Goal: Find specific page/section: Find specific page/section

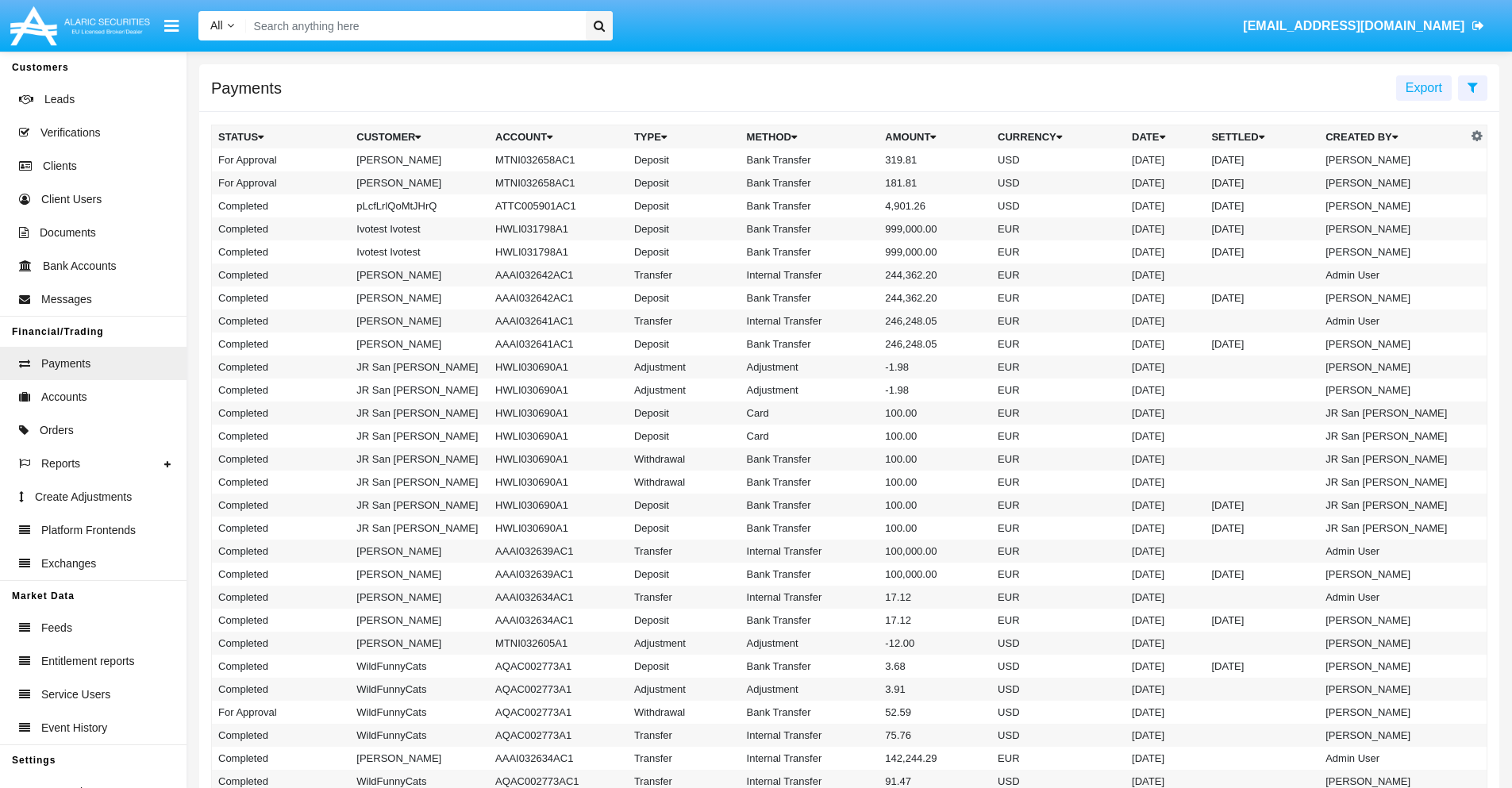
click at [1472, 86] on icon at bounding box center [1473, 87] width 10 height 13
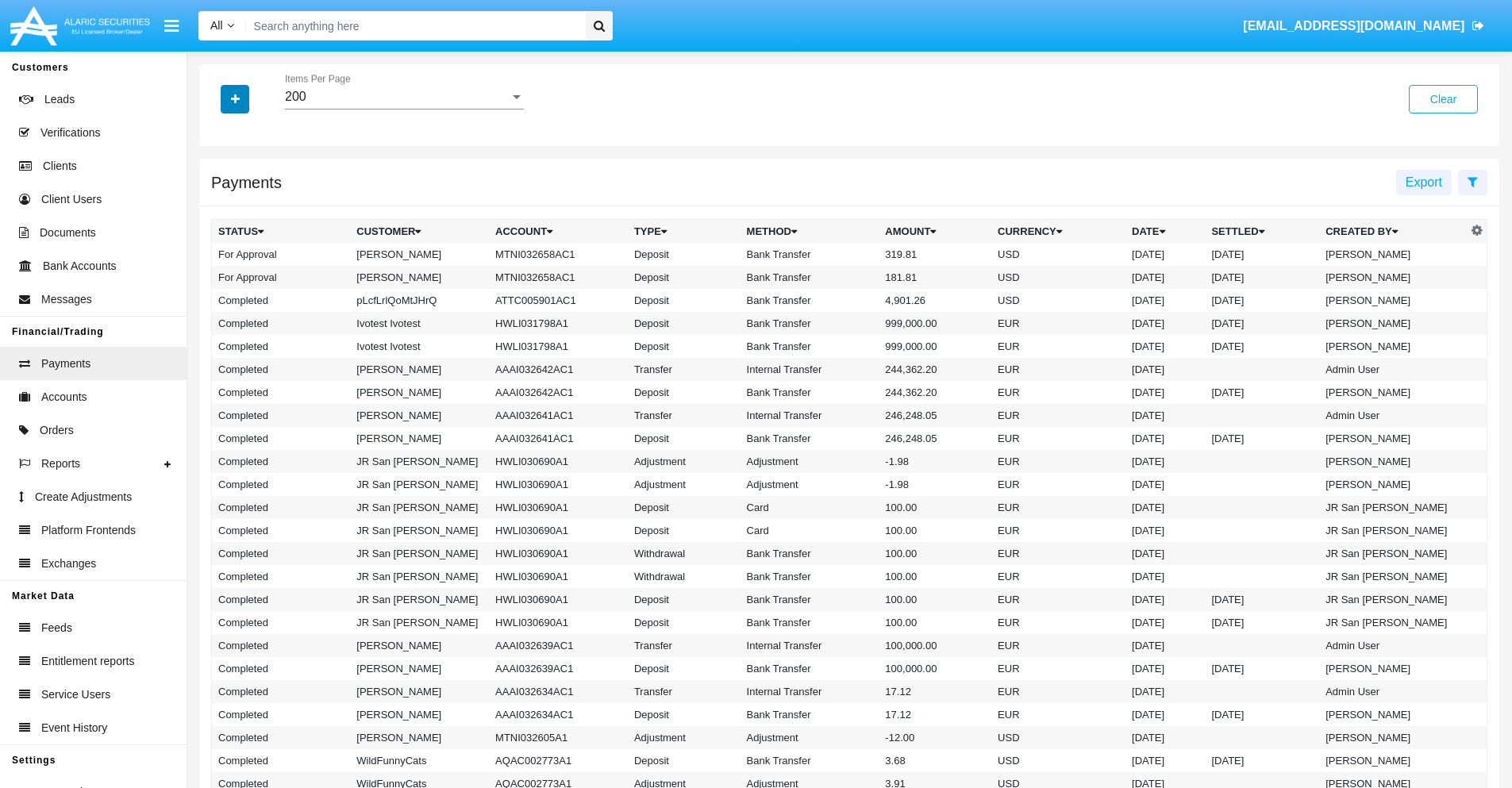
click at [235, 99] on icon "button" at bounding box center [235, 99] width 9 height 11
click at [244, 270] on span "Date" at bounding box center [244, 270] width 27 height 19
click at [218, 276] on input "Date" at bounding box center [217, 276] width 1 height 1
checkbox input "true"
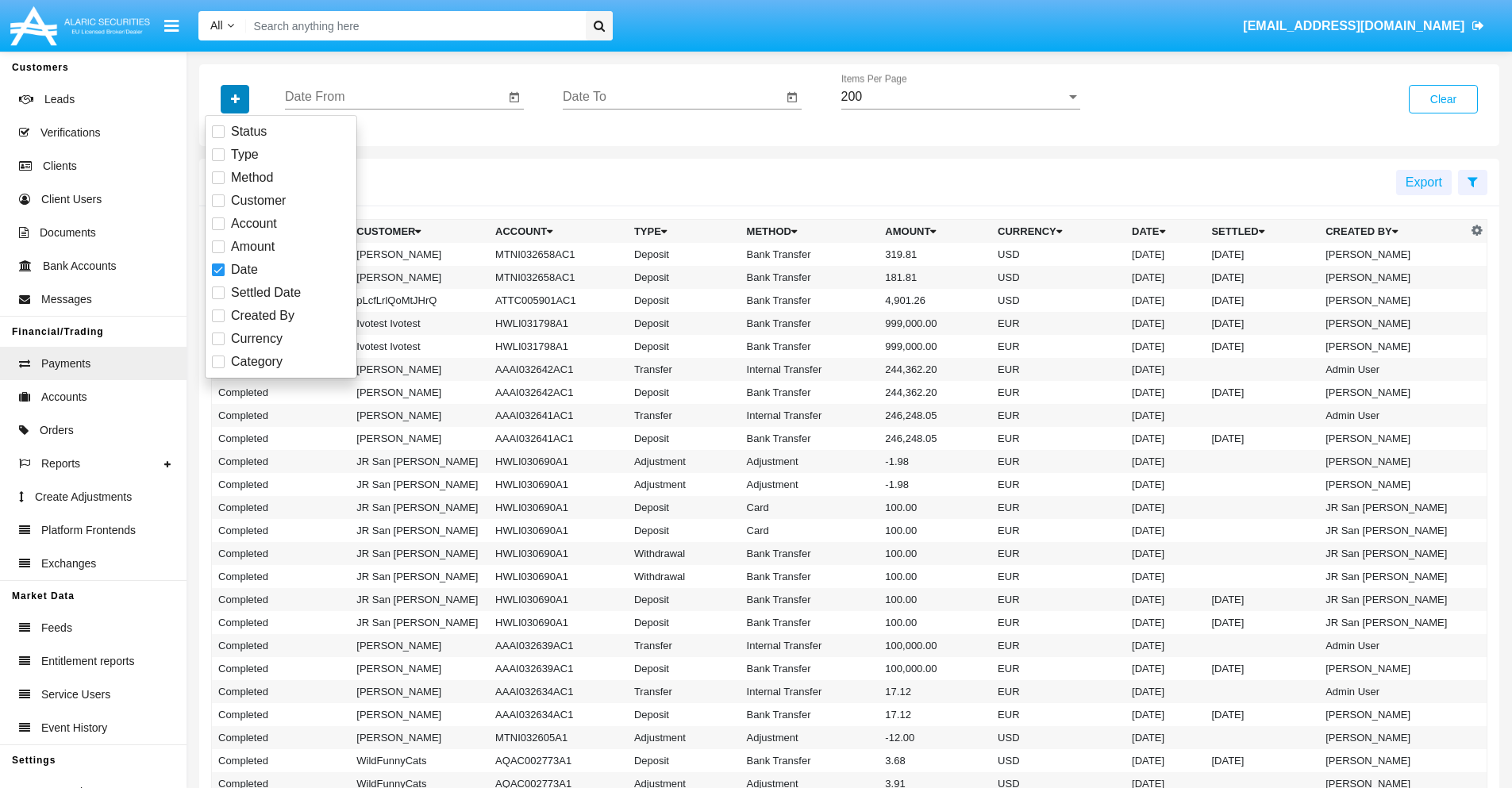
click at [235, 99] on icon "button" at bounding box center [235, 99] width 9 height 11
click at [394, 97] on input "Date From" at bounding box center [394, 97] width 220 height 15
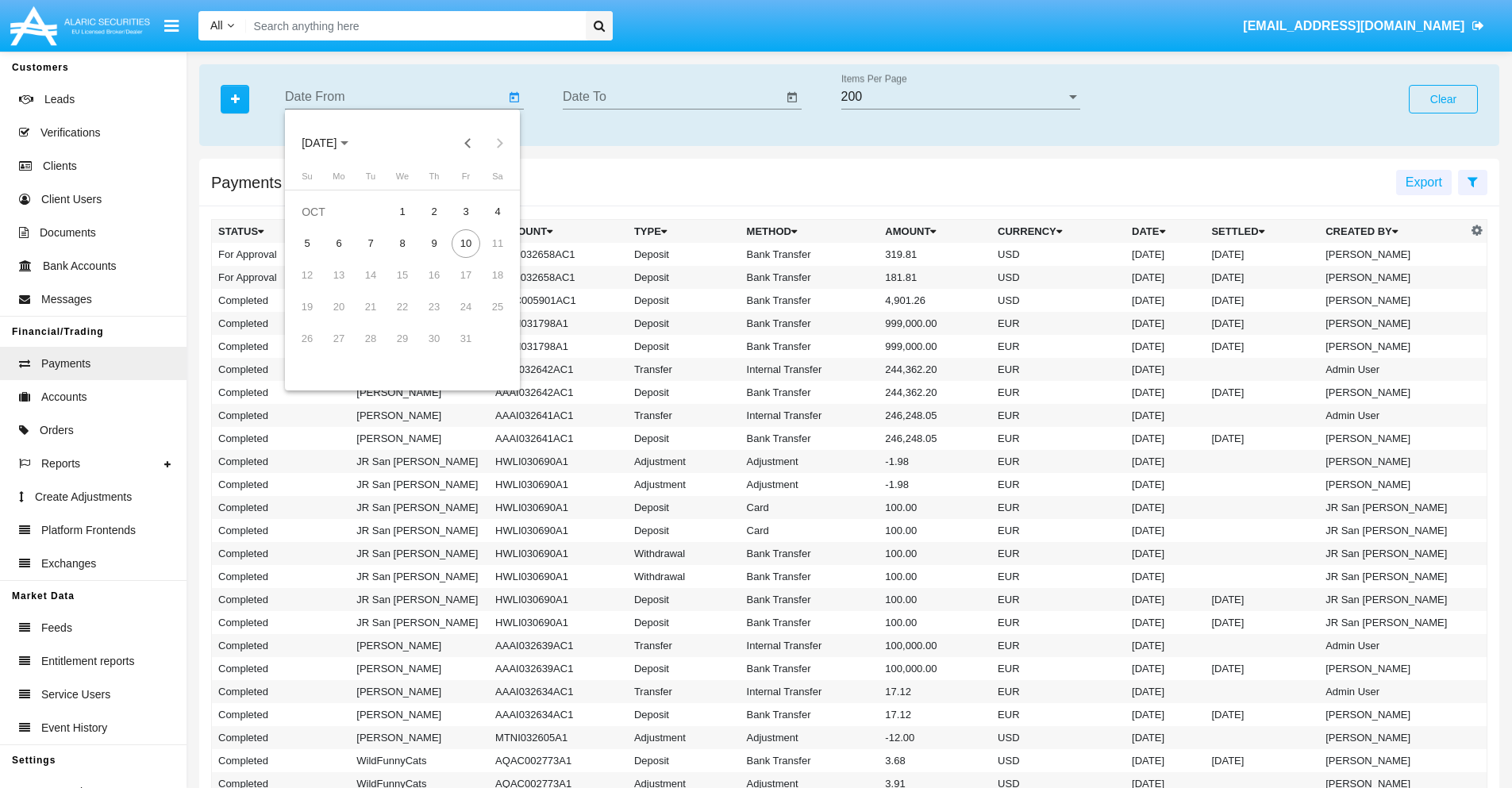
click at [333, 143] on span "[DATE]" at bounding box center [319, 144] width 35 height 13
click at [486, 351] on div "2025" at bounding box center [486, 350] width 50 height 29
click at [319, 224] on div "JAN" at bounding box center [319, 223] width 50 height 29
click at [371, 243] on div "7" at bounding box center [370, 243] width 29 height 29
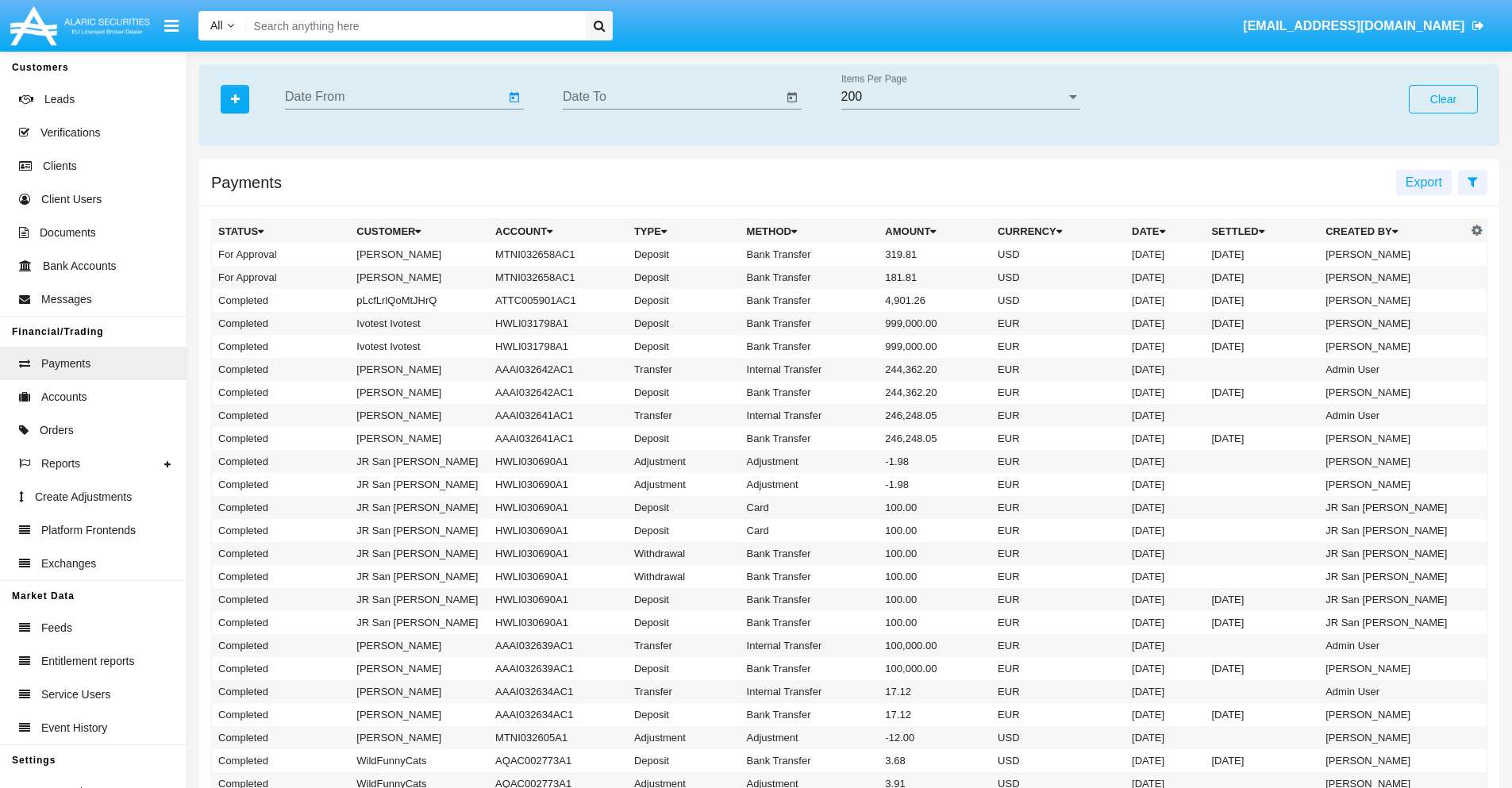
type input "[DATE]"
click at [672, 97] on input "Date To" at bounding box center [673, 97] width 220 height 15
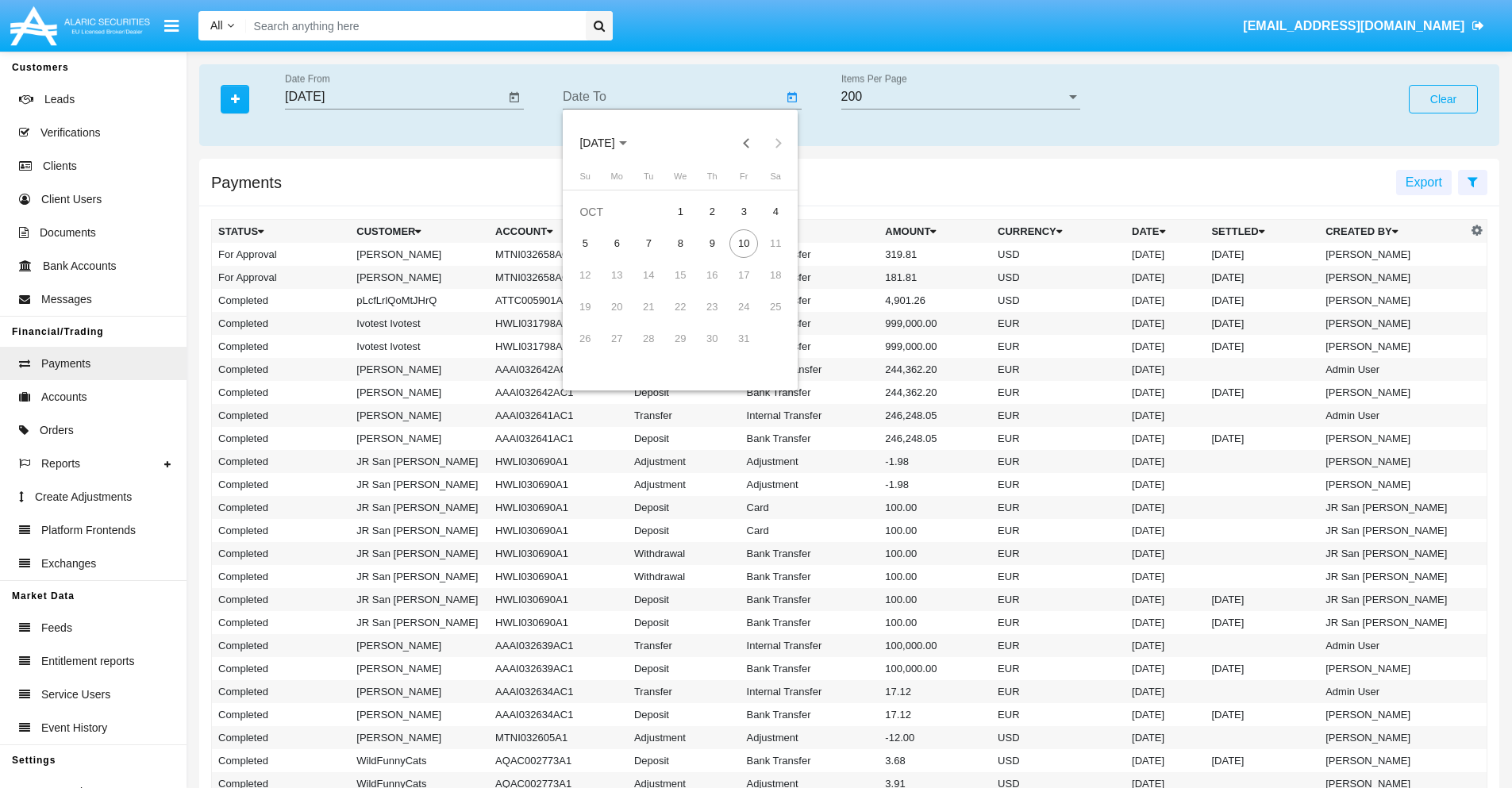
click at [612, 143] on span "[DATE]" at bounding box center [597, 144] width 35 height 13
click at [764, 351] on div "2025" at bounding box center [764, 350] width 50 height 29
click at [597, 224] on div "JAN" at bounding box center [598, 223] width 50 height 29
click at [649, 243] on div "7" at bounding box center [648, 243] width 29 height 29
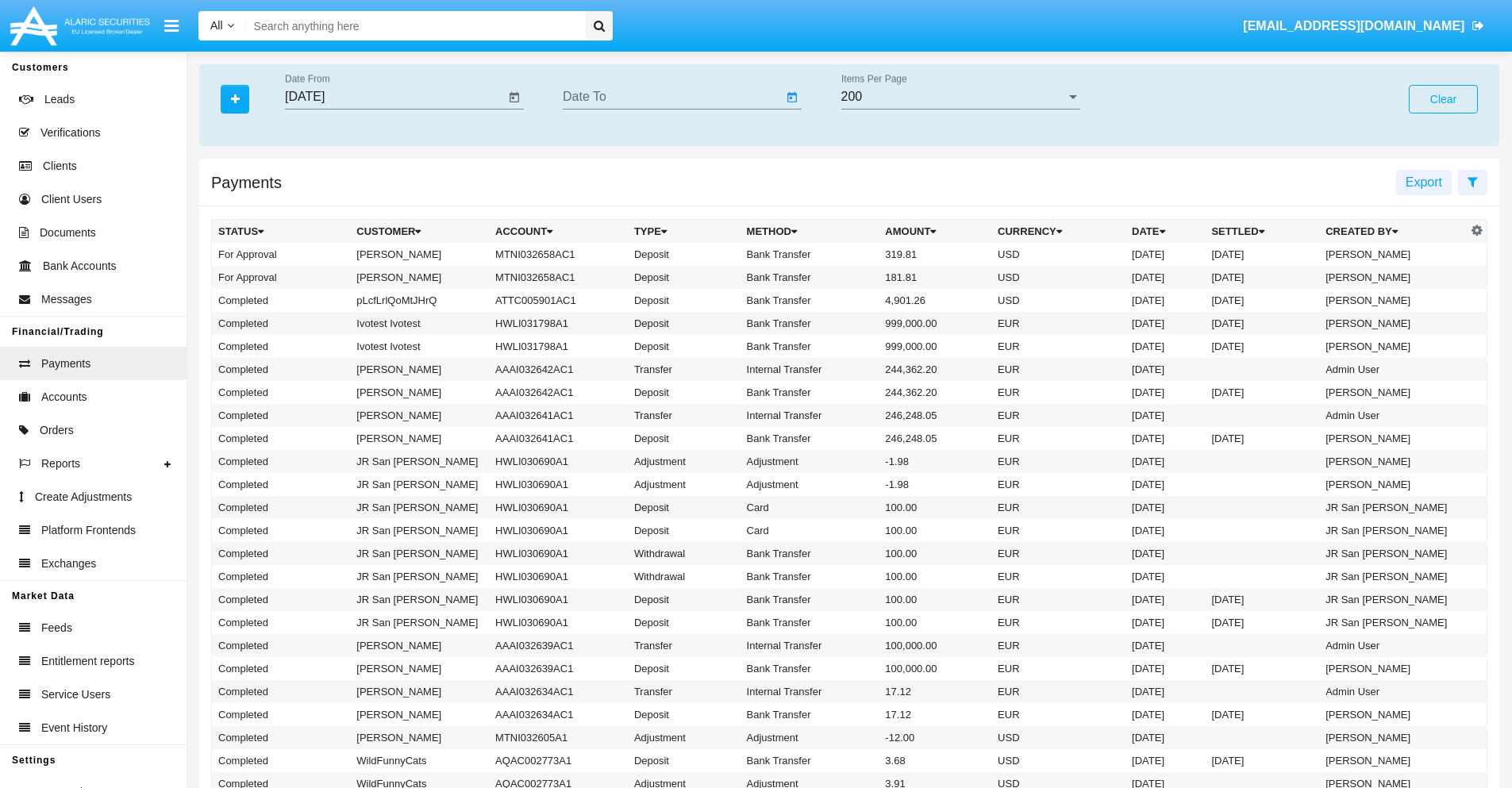
type input "[DATE]"
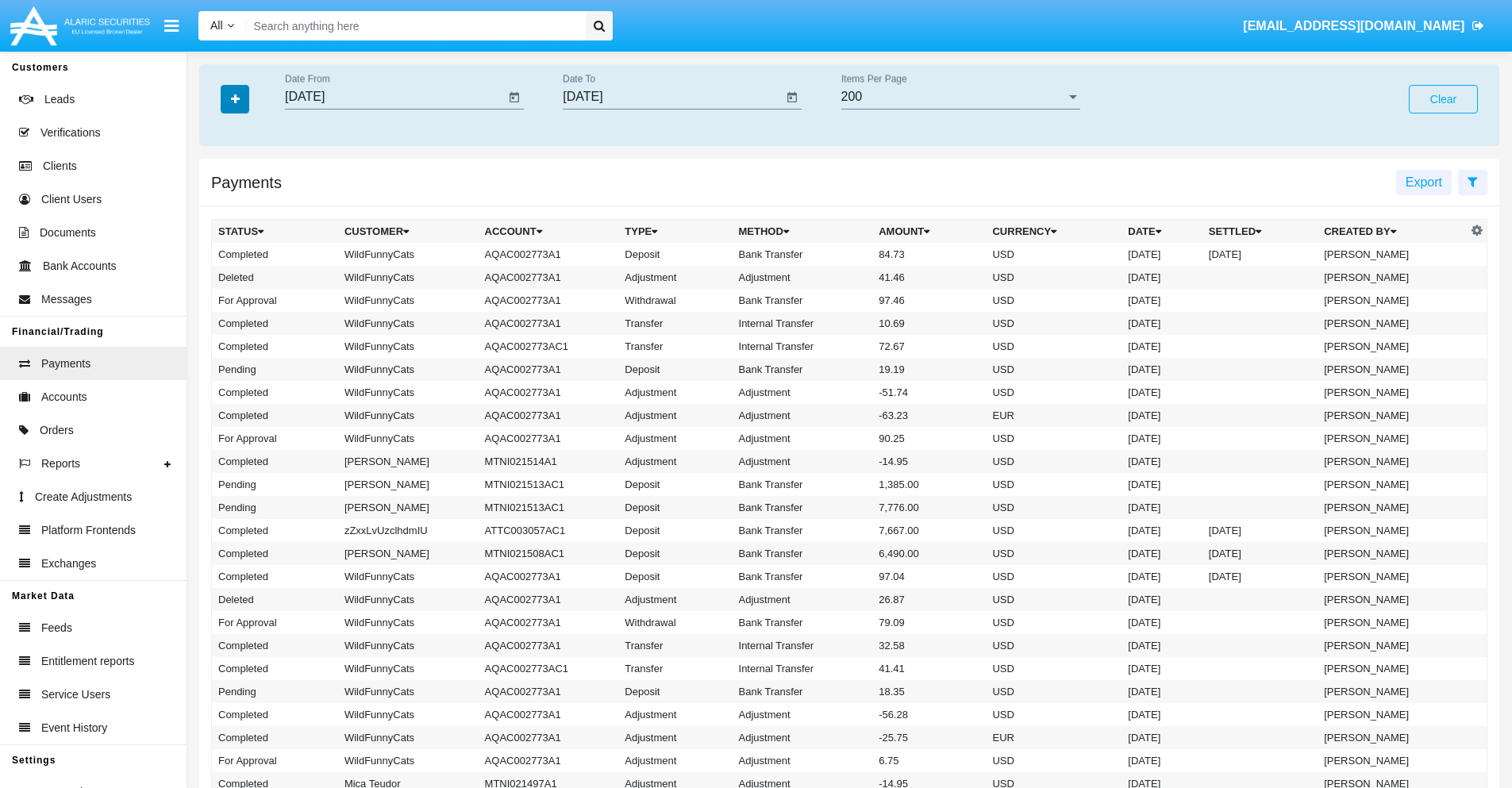
click at [235, 99] on icon "button" at bounding box center [235, 99] width 9 height 11
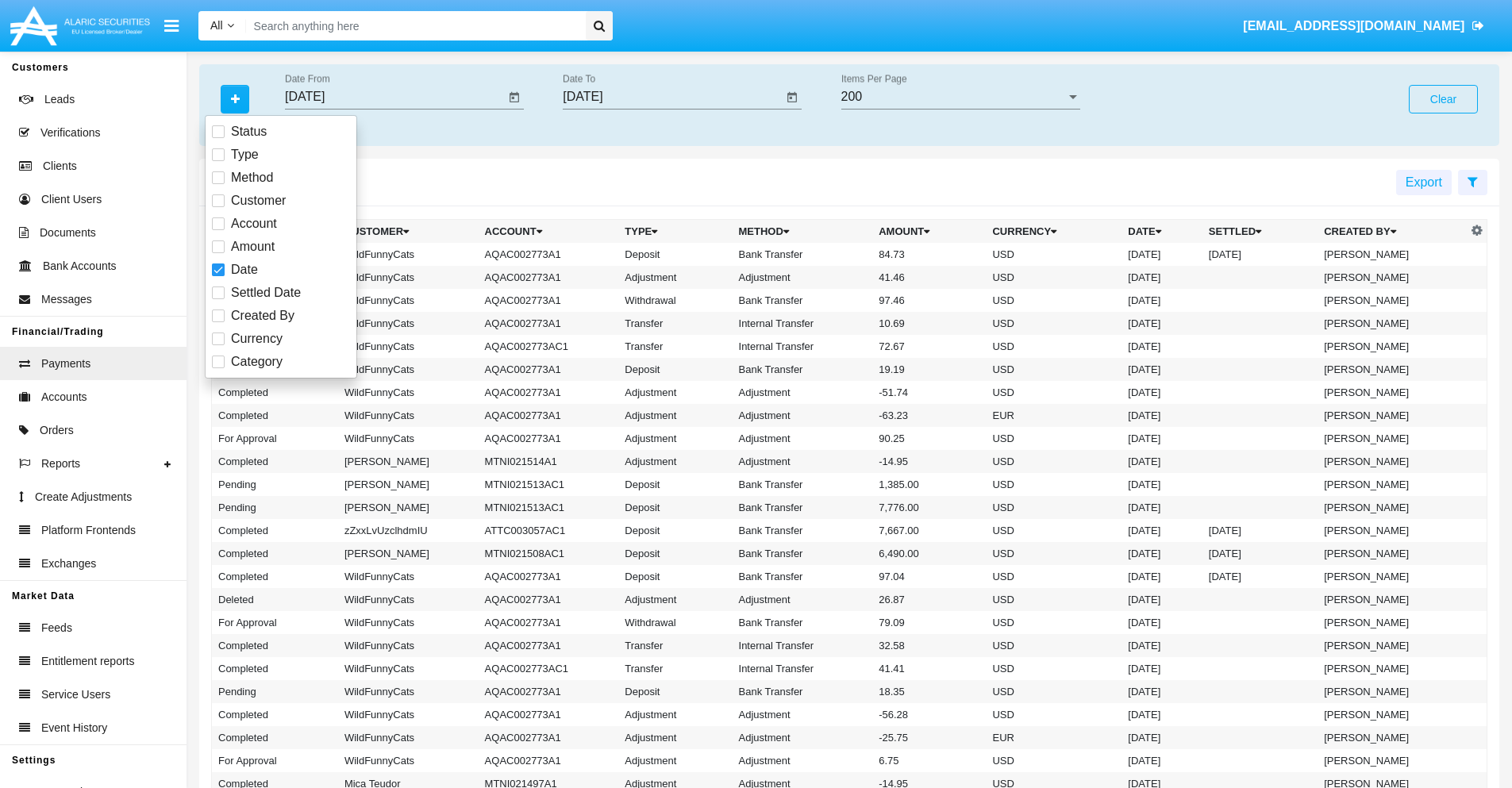
click at [256, 362] on span "Category" at bounding box center [257, 362] width 52 height 19
click at [218, 368] on input "Category" at bounding box center [217, 368] width 1 height 1
checkbox input "true"
click at [235, 99] on icon "button" at bounding box center [235, 99] width 9 height 11
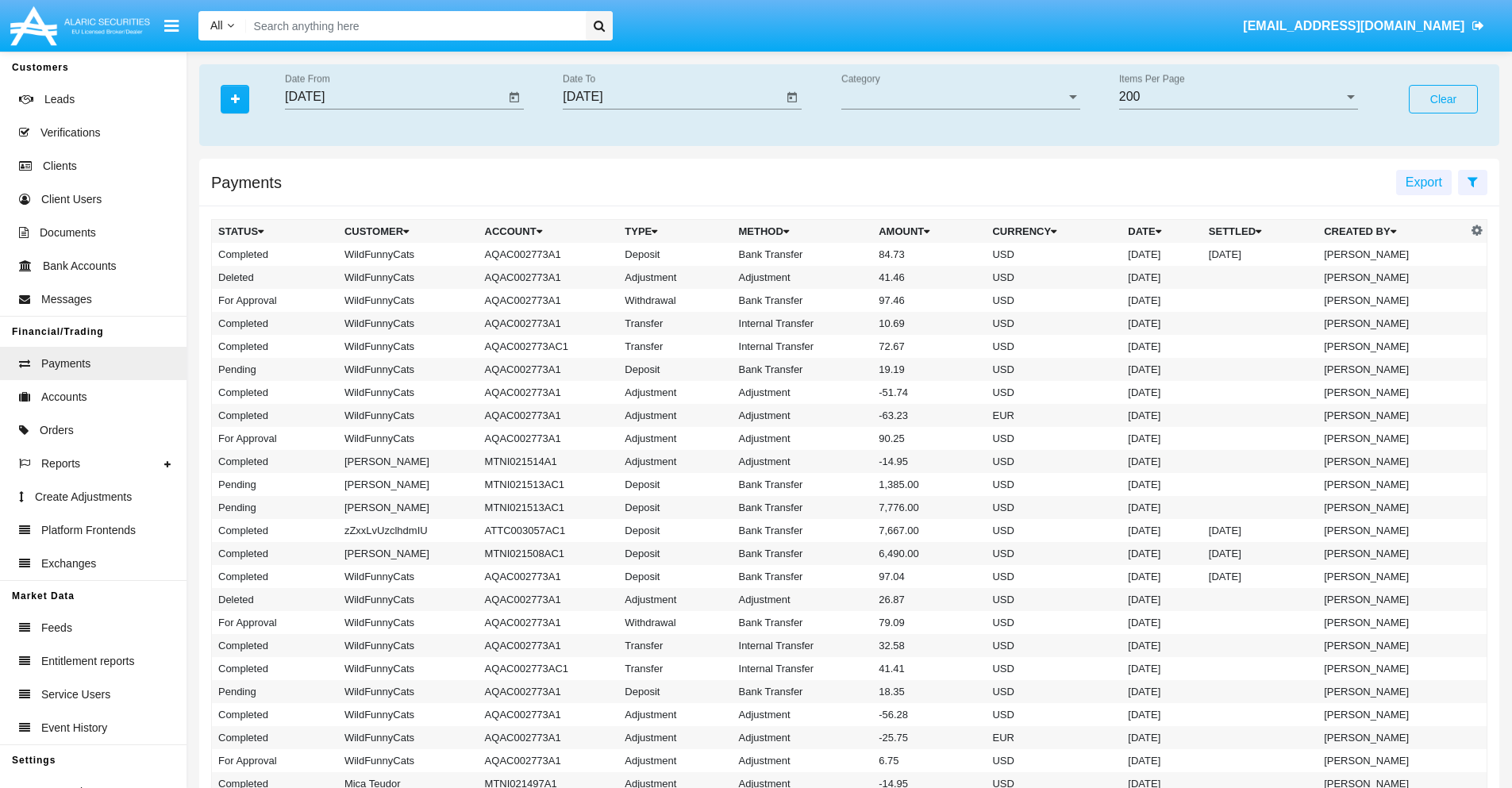
click at [960, 97] on span "Category" at bounding box center [954, 97] width 225 height 15
